Goal: Find specific page/section: Find specific page/section

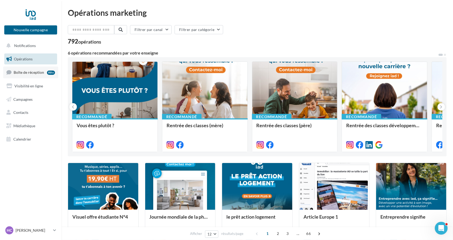
click at [39, 73] on span "Boîte de réception" at bounding box center [29, 72] width 30 height 5
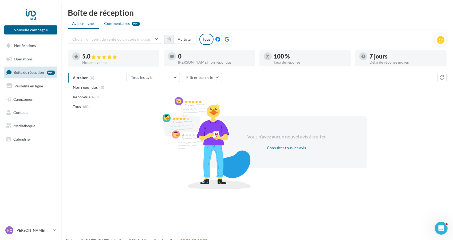
click at [116, 24] on span "Commentaires" at bounding box center [117, 23] width 26 height 5
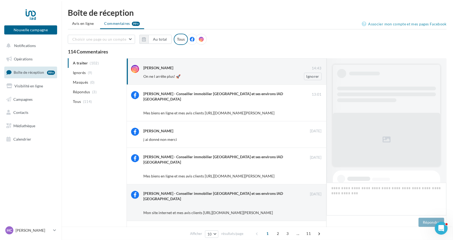
scroll to position [265, 0]
